Goal: Find specific page/section: Find specific page/section

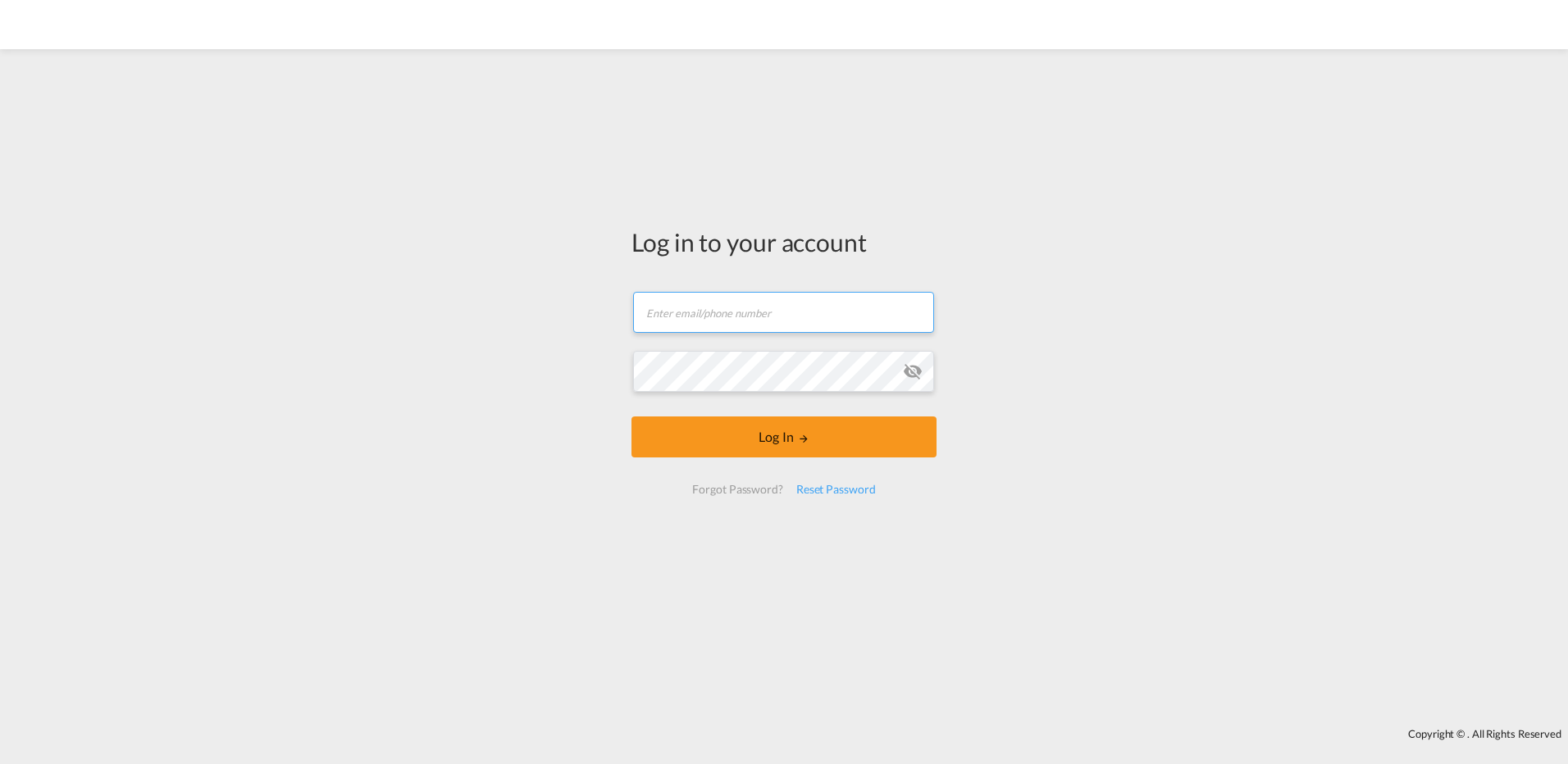
click at [731, 310] on input "text" at bounding box center [783, 312] width 301 height 41
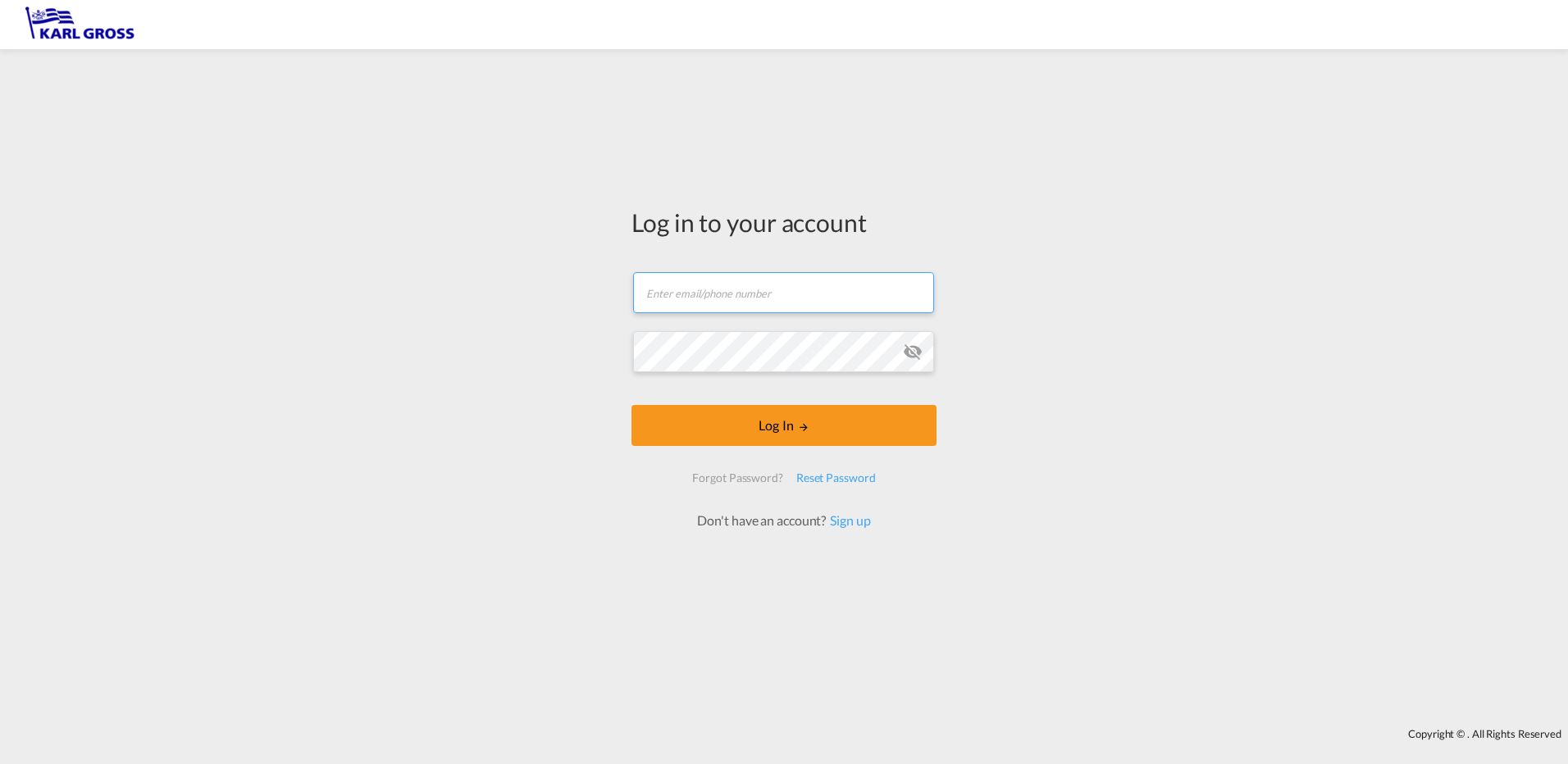
type input "[EMAIL_ADDRESS][DOMAIN_NAME]"
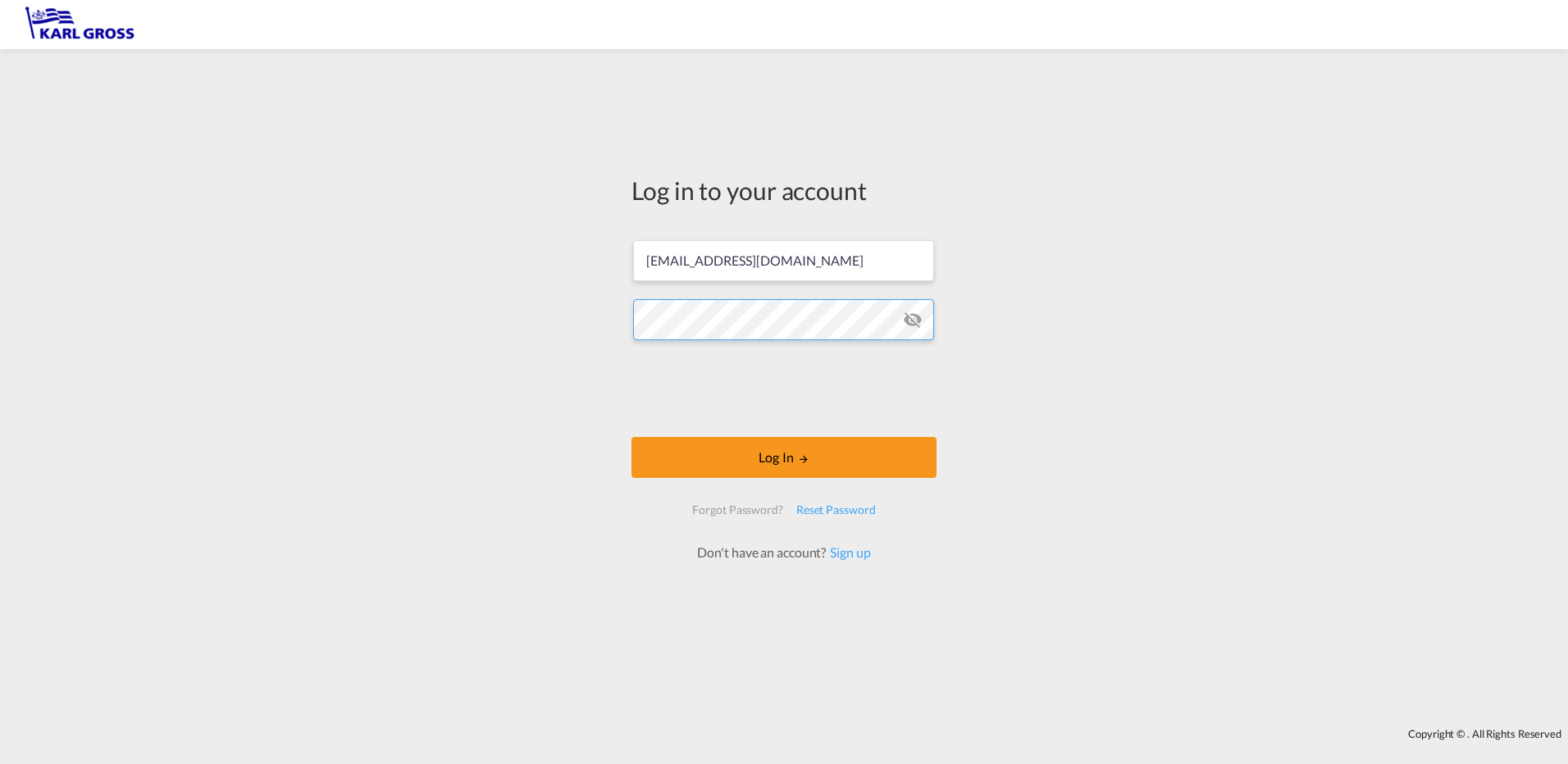
click at [631, 437] on button "Log In" at bounding box center [784, 458] width 305 height 41
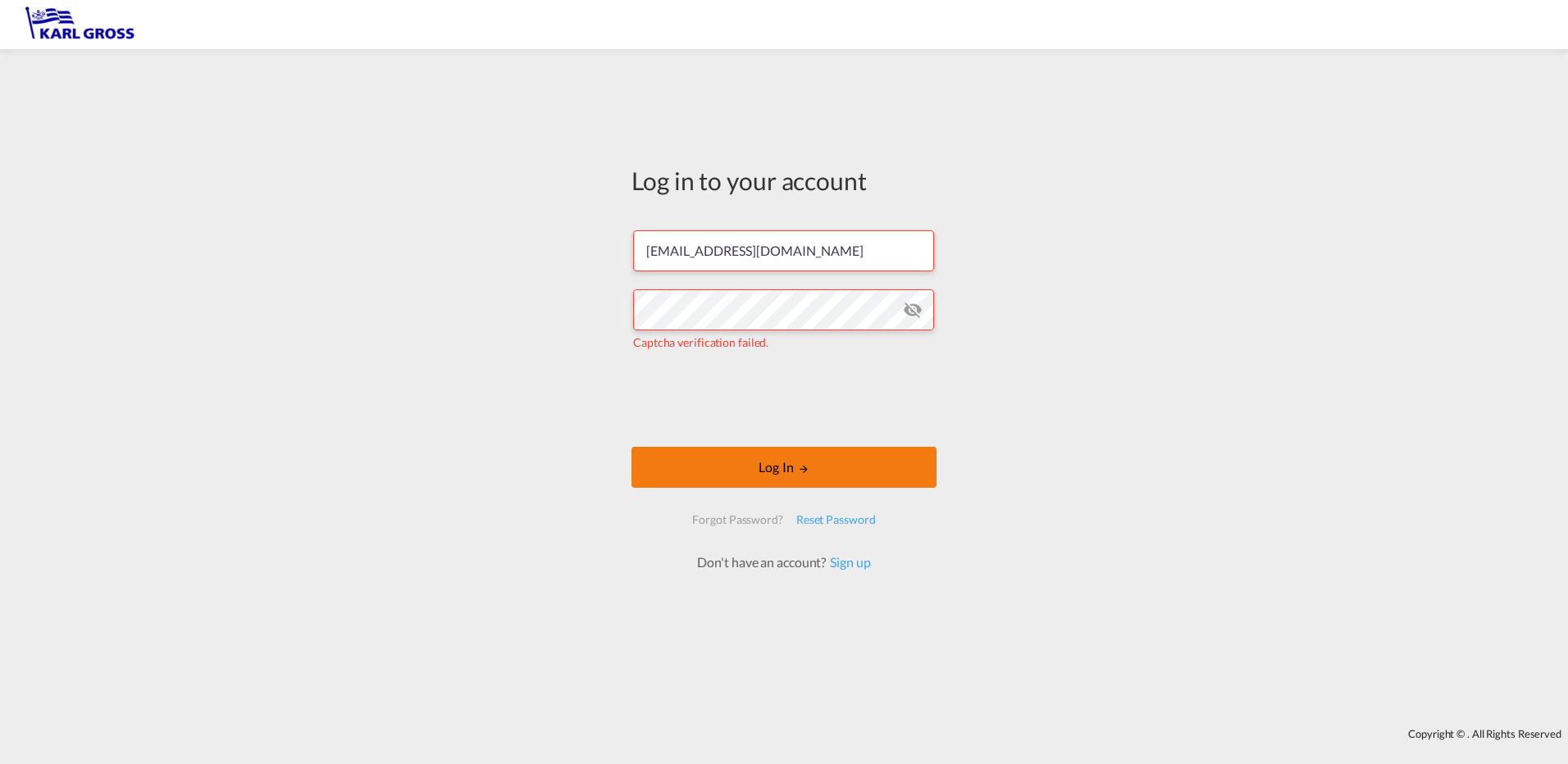
click at [845, 462] on button "Log In" at bounding box center [784, 467] width 305 height 41
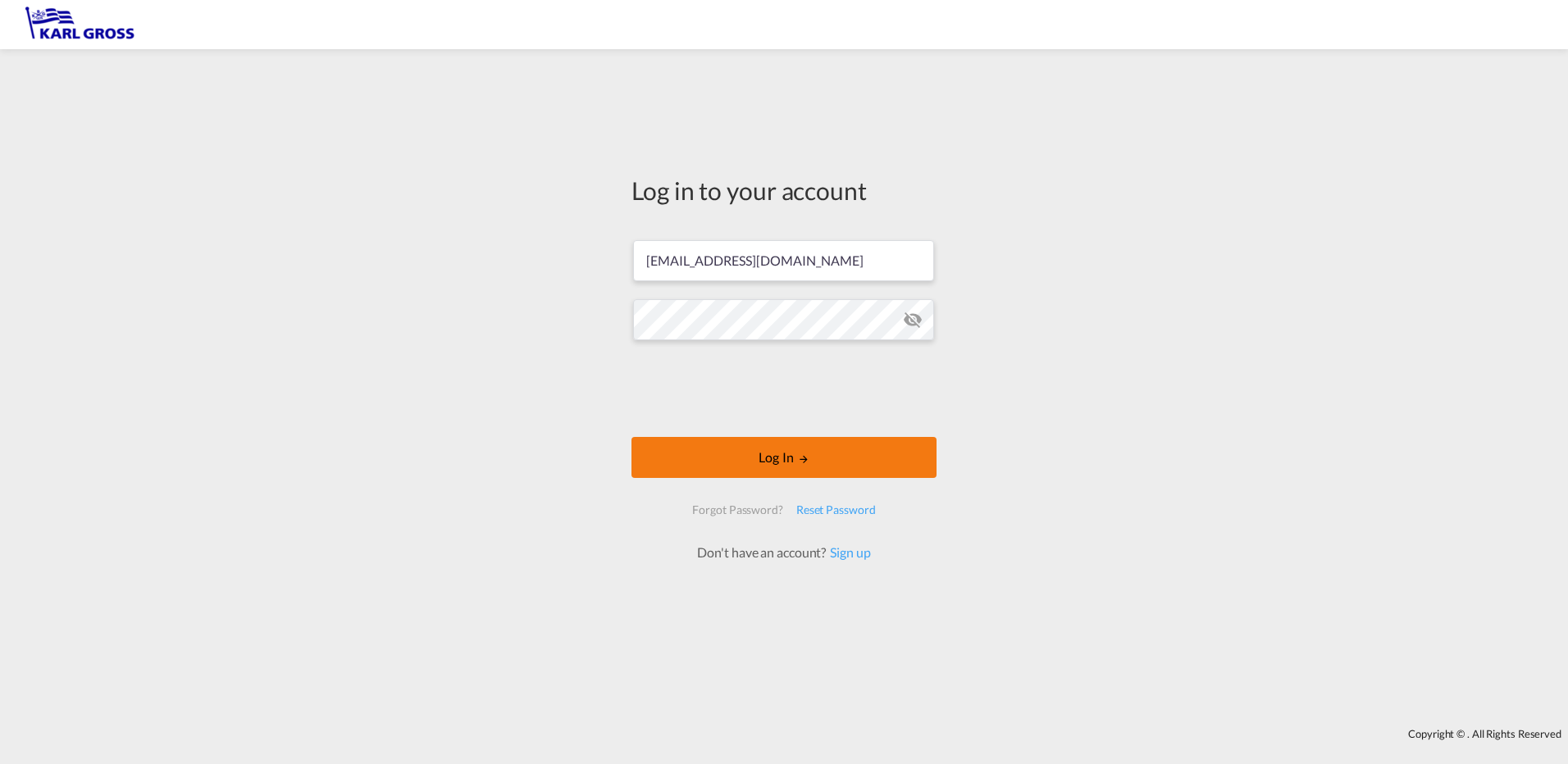
click at [873, 458] on button "Log In" at bounding box center [784, 458] width 305 height 41
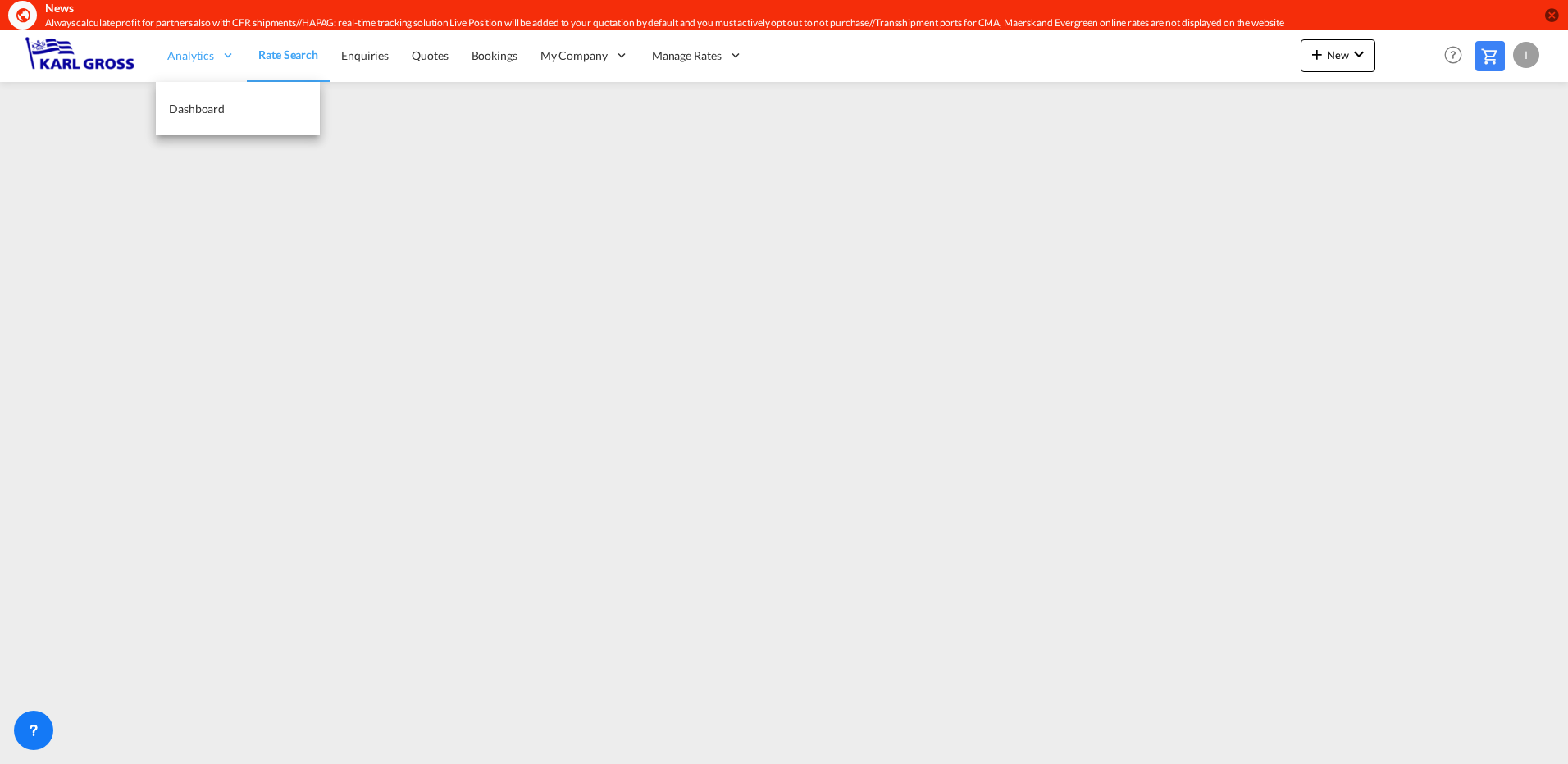
click at [206, 60] on span "Analytics" at bounding box center [191, 55] width 47 height 16
click at [208, 108] on span "Dashboard" at bounding box center [197, 109] width 56 height 14
click at [1492, 267] on md-content "Analytics Dashboard Rate Search Enquiries Quotes Bookings" at bounding box center [784, 397] width 1568 height 735
